Goal: Task Accomplishment & Management: Manage account settings

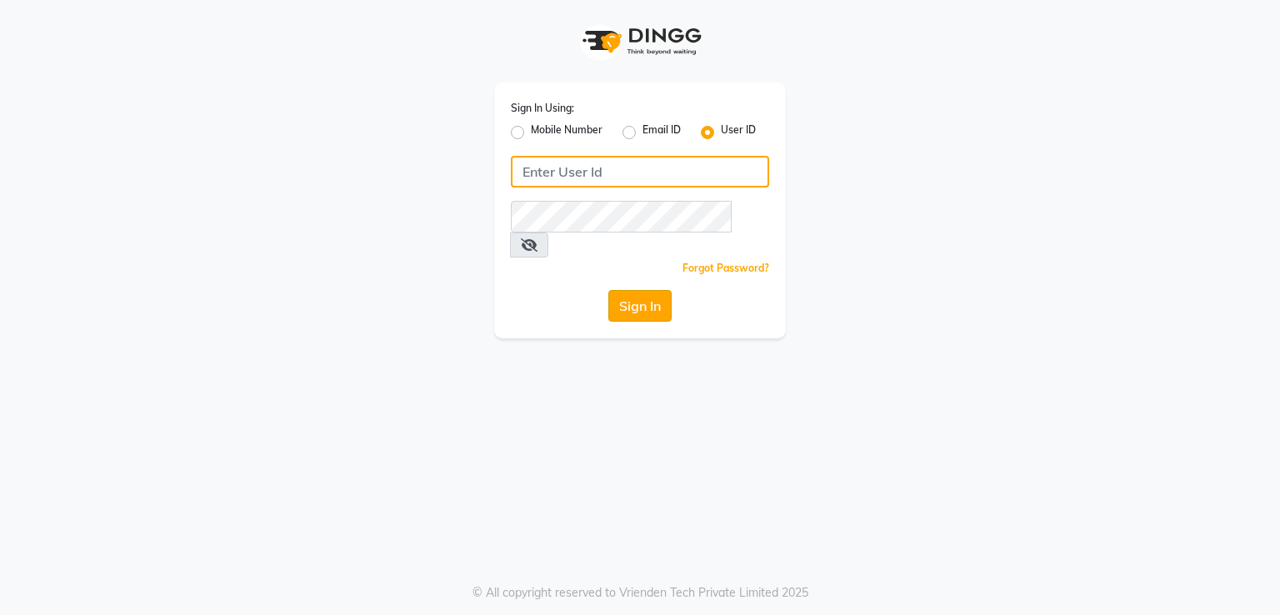
type input "9383215183"
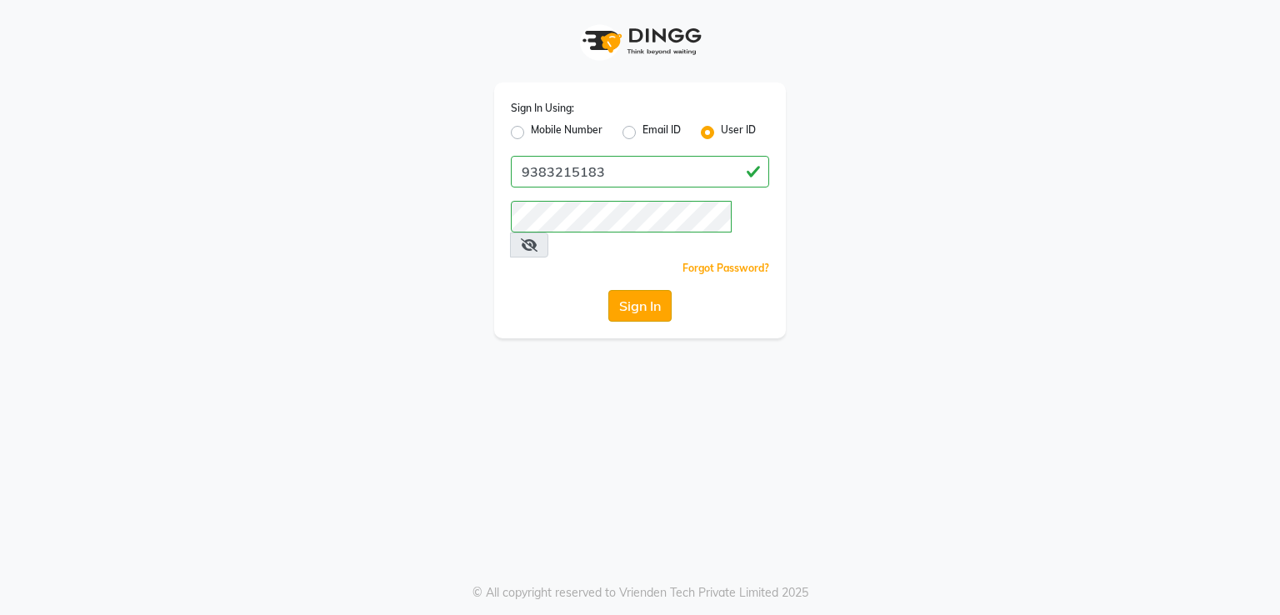
click at [667, 290] on button "Sign In" at bounding box center [639, 306] width 63 height 32
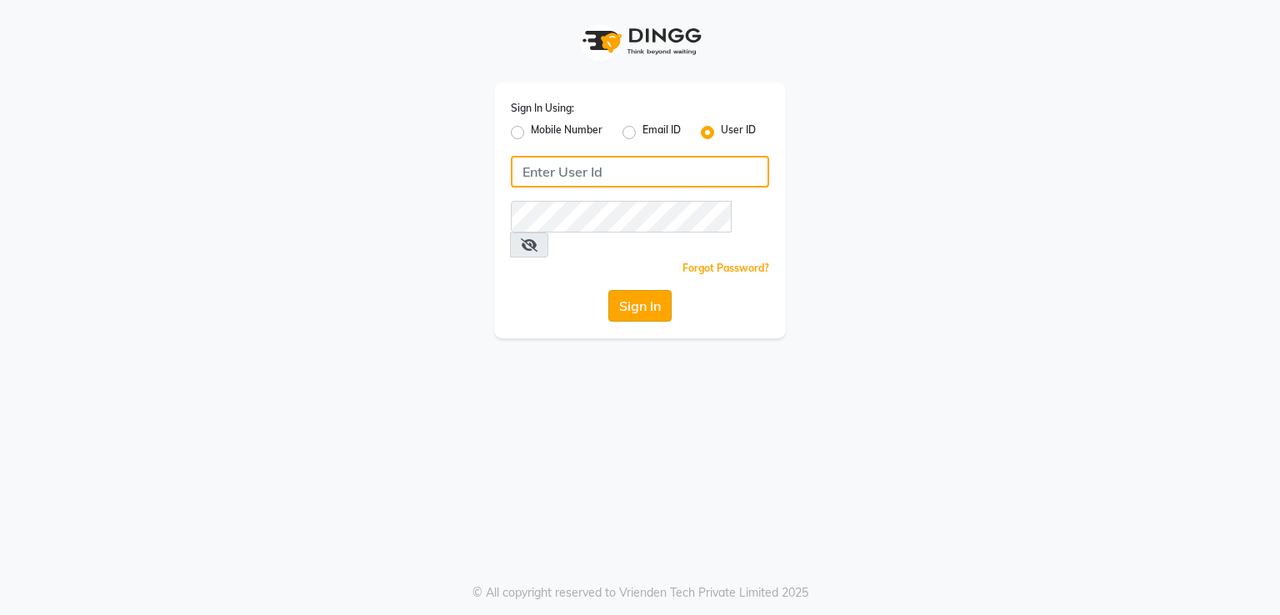
type input "9383215183"
click at [619, 291] on button "Sign In" at bounding box center [639, 306] width 63 height 32
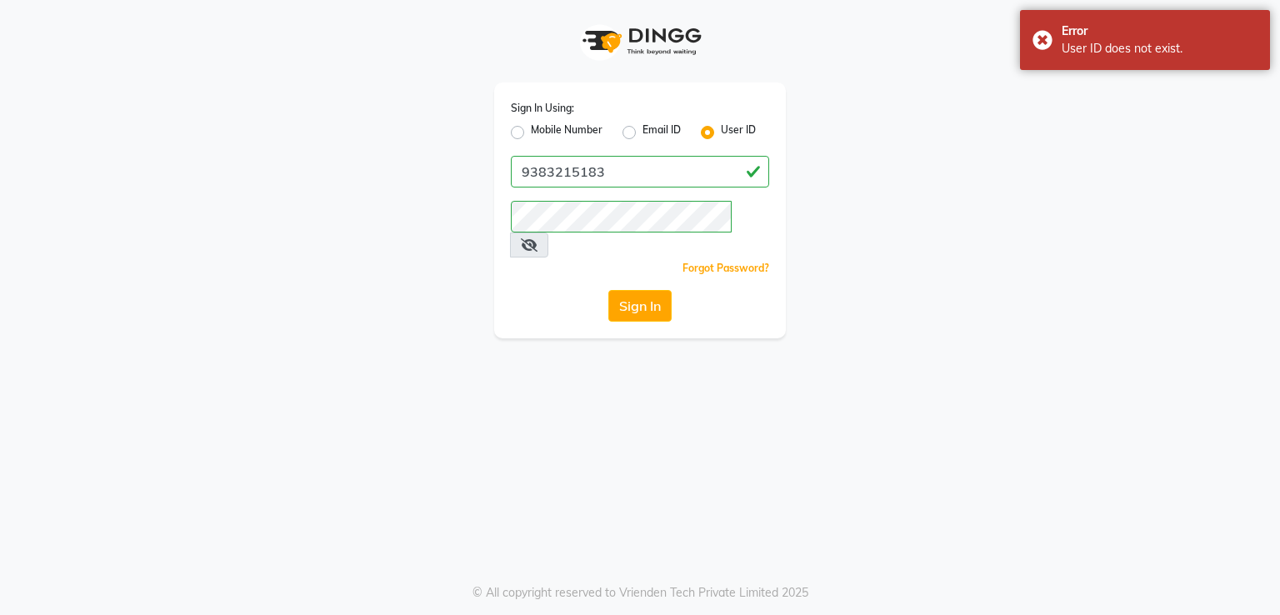
click at [531, 134] on label "Mobile Number" at bounding box center [567, 133] width 72 height 20
click at [531, 133] on input "Mobile Number" at bounding box center [536, 128] width 11 height 11
radio input "true"
radio input "false"
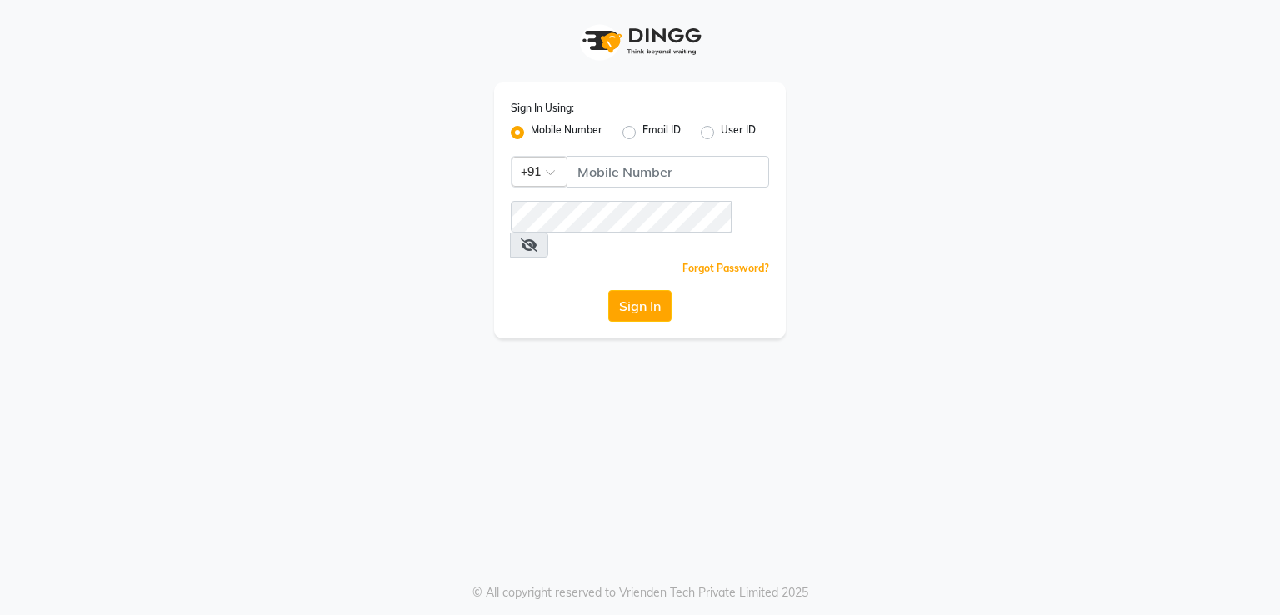
click at [721, 133] on label "User ID" at bounding box center [738, 133] width 35 height 20
click at [721, 133] on input "User ID" at bounding box center [726, 128] width 11 height 11
radio input "true"
click at [563, 370] on div "Sign In Using: Mobile Number Email ID User ID Remember me Forgot Password? Sign…" at bounding box center [640, 307] width 1280 height 615
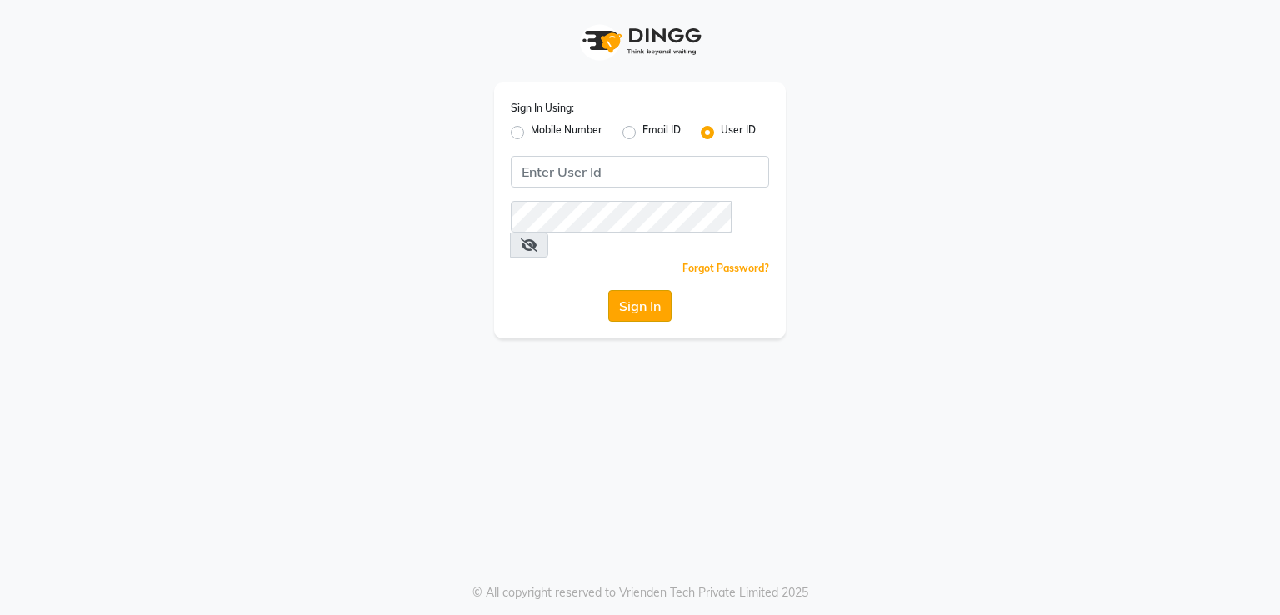
click at [633, 290] on button "Sign In" at bounding box center [639, 306] width 63 height 32
click at [531, 133] on label "Mobile Number" at bounding box center [567, 133] width 72 height 20
click at [531, 133] on input "Mobile Number" at bounding box center [536, 128] width 11 height 11
radio input "true"
radio input "false"
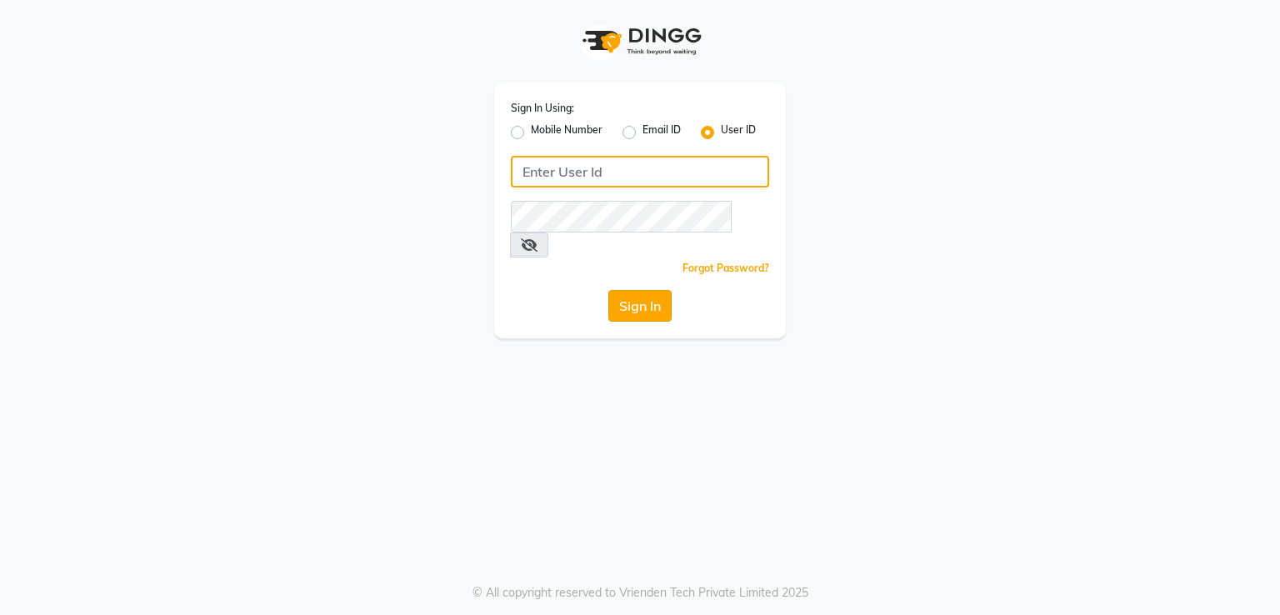
type input "9383215183"
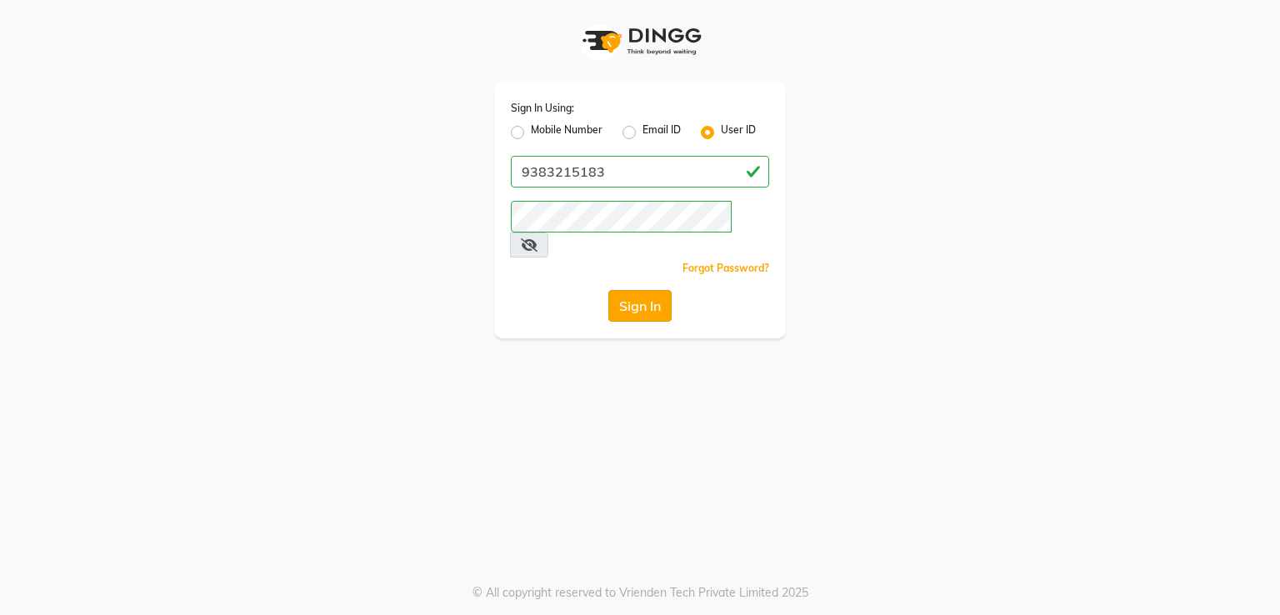
click at [640, 290] on button "Sign In" at bounding box center [639, 306] width 63 height 32
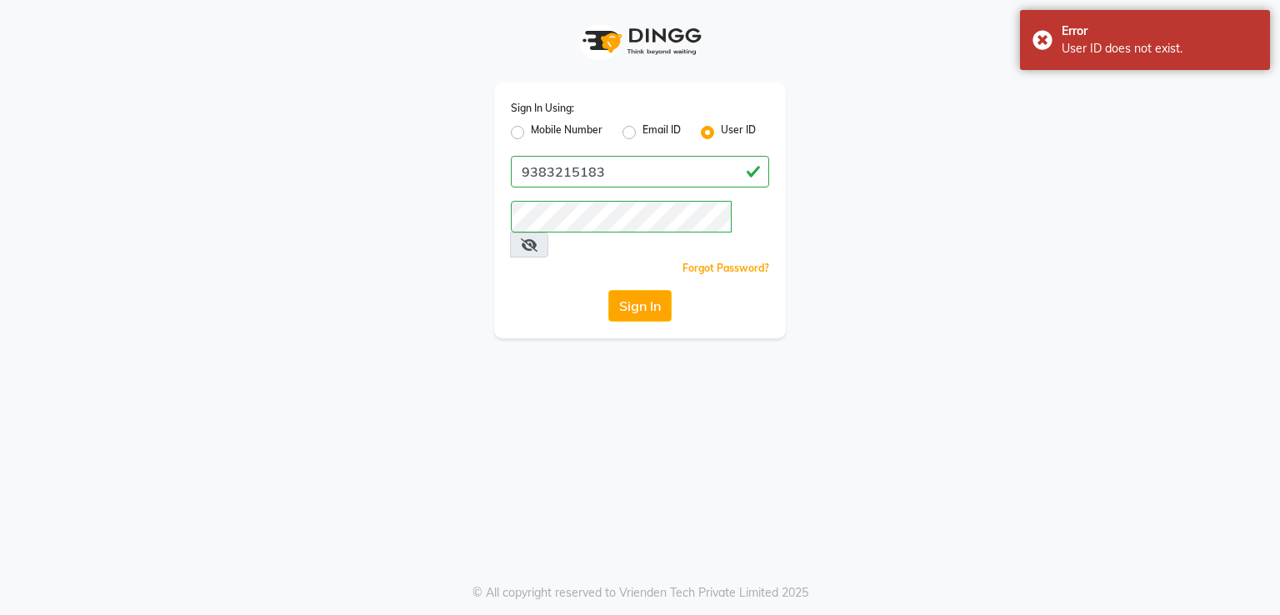
click at [531, 136] on label "Mobile Number" at bounding box center [567, 133] width 72 height 20
click at [531, 133] on input "Mobile Number" at bounding box center [536, 128] width 11 height 11
radio input "true"
radio input "false"
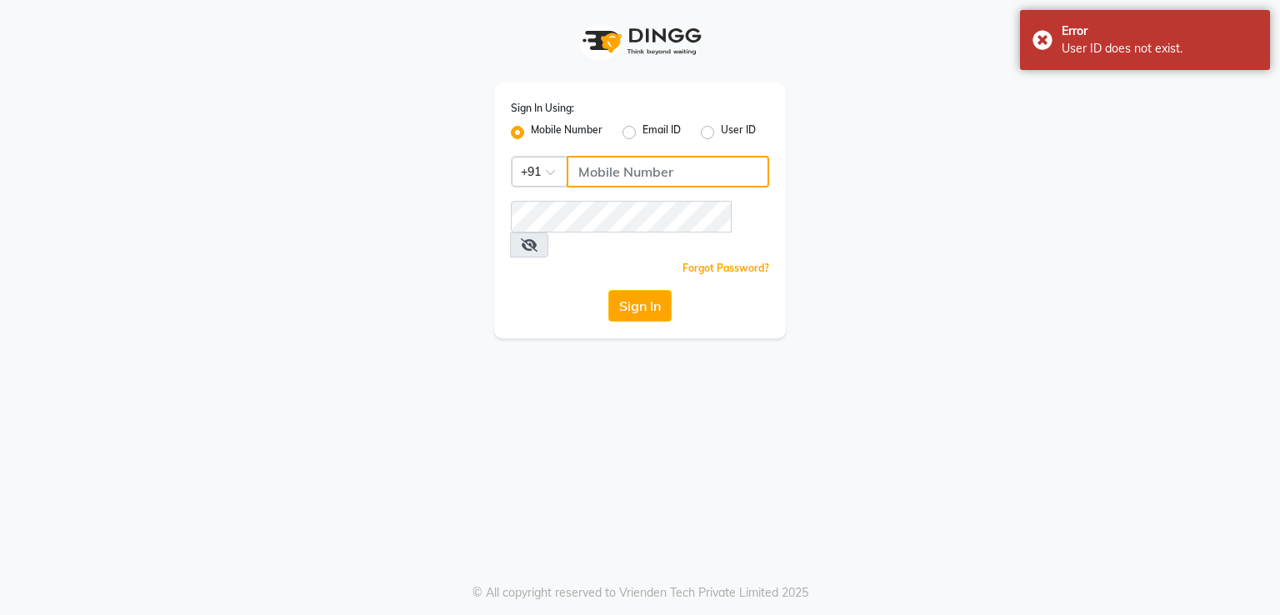
click at [597, 174] on input "Username" at bounding box center [668, 172] width 203 height 32
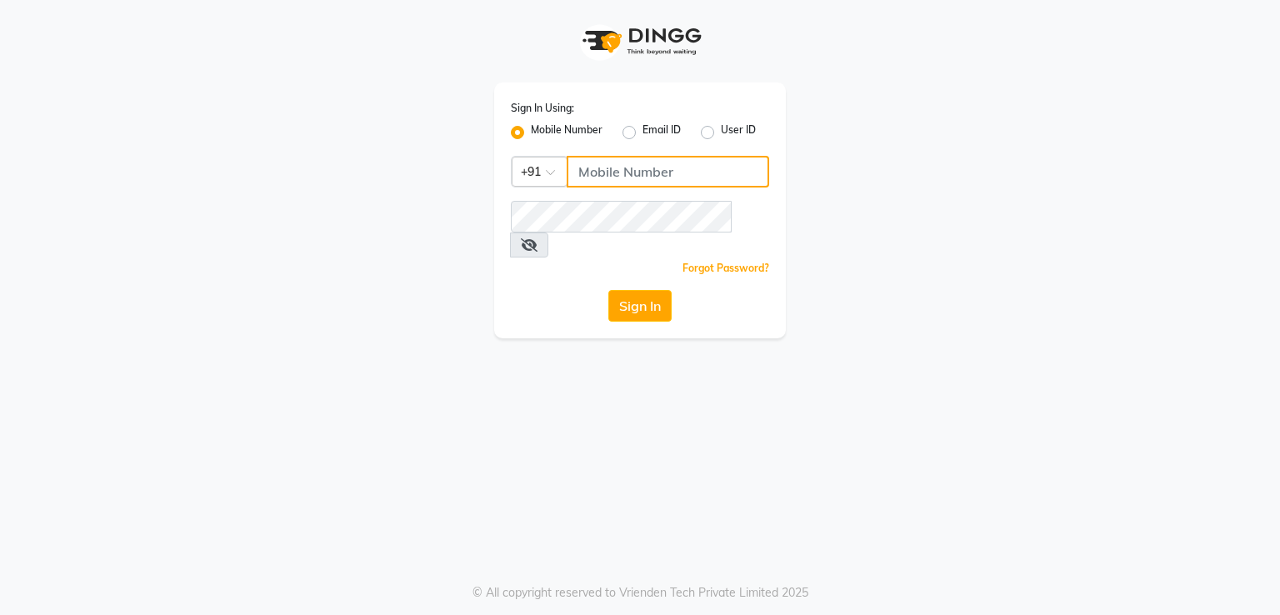
type input "9383215183"
click at [646, 290] on button "Sign In" at bounding box center [639, 306] width 63 height 32
